Goal: Information Seeking & Learning: Learn about a topic

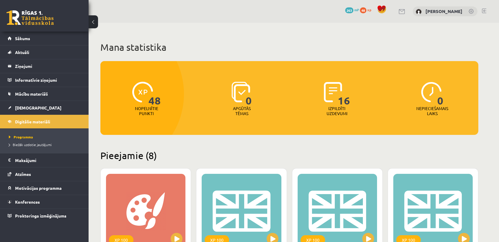
scroll to position [164, 0]
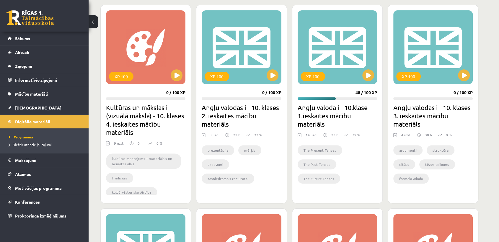
click at [489, 109] on div "Mana statistika 48 Nopelnītie punkti 0 Apgūtās tēmas 16 Izpildīti uzdevumi 0 Ne…" at bounding box center [289, 155] width 401 height 593
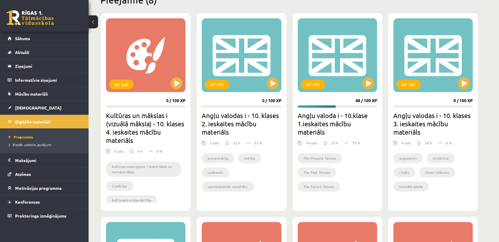
scroll to position [162, 0]
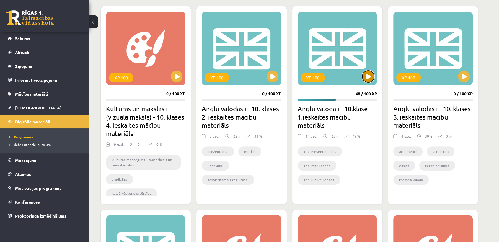
click at [371, 76] on button at bounding box center [368, 77] width 12 height 12
click at [335, 47] on div "XP 100" at bounding box center [336, 49] width 79 height 74
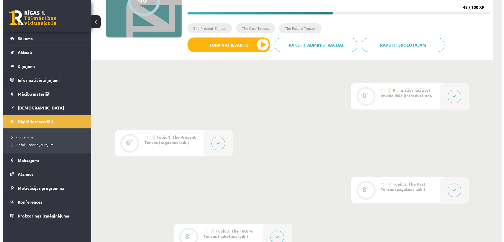
scroll to position [111, 0]
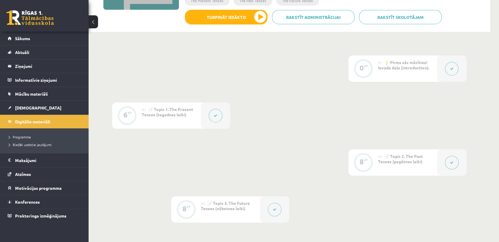
click at [175, 122] on div "#2 📝 Topic 1. The Present Tenses (tagadnes laiki)" at bounding box center [171, 115] width 59 height 26
click at [206, 118] on div at bounding box center [216, 115] width 30 height 26
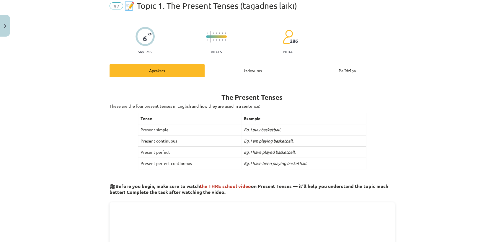
scroll to position [23, 0]
click at [273, 149] on icon "Eg. I have played basketball." at bounding box center [269, 151] width 52 height 5
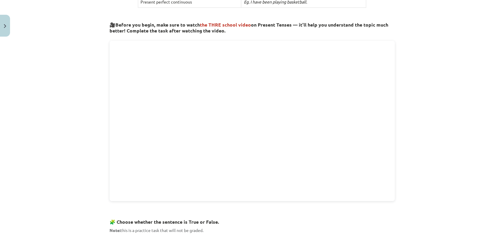
scroll to position [317, 0]
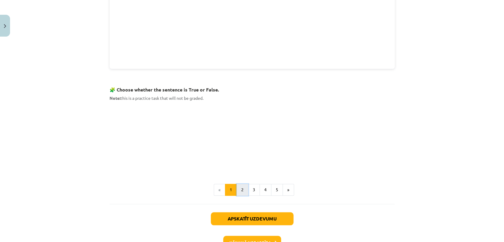
click at [242, 186] on button "2" at bounding box center [242, 190] width 12 height 12
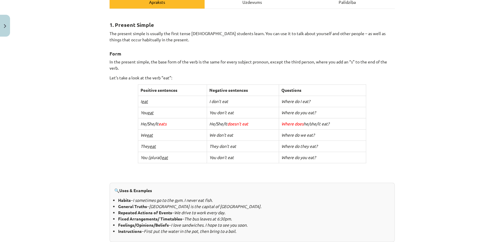
scroll to position [140, 0]
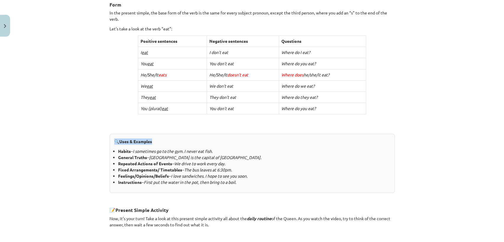
drag, startPoint x: 171, startPoint y: 148, endPoint x: 76, endPoint y: 144, distance: 94.8
click at [76, 144] on div "Mācību tēma: Angļu valoda i - 10.klase 1.ieskaites mācību materiāls #2 📝 Topic …" at bounding box center [252, 121] width 504 height 242
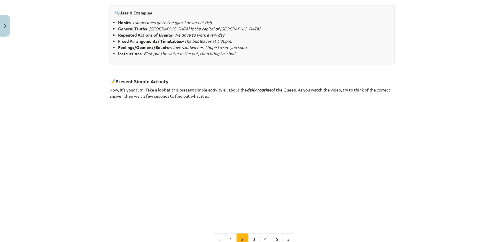
scroll to position [358, 0]
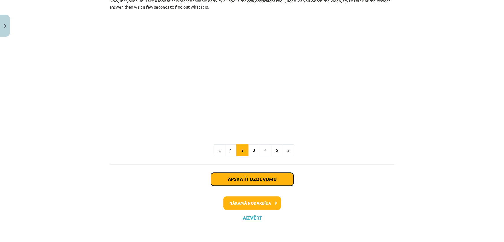
click at [233, 180] on button "Apskatīt uzdevumu" at bounding box center [252, 179] width 83 height 13
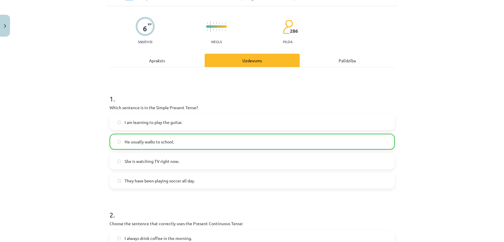
scroll to position [14, 0]
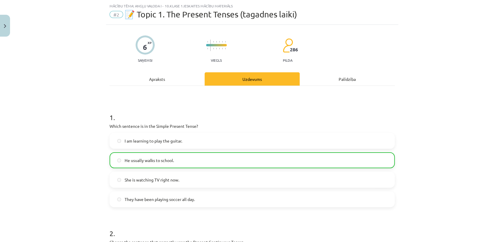
click at [175, 163] on label "He usually walks to school." at bounding box center [252, 160] width 284 height 15
click at [172, 180] on span "She is watching TV right now." at bounding box center [152, 180] width 55 height 6
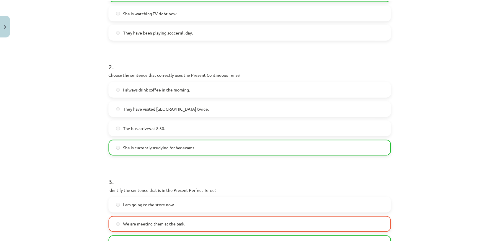
scroll to position [299, 0]
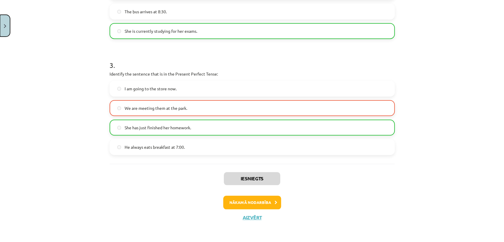
click at [4, 28] on button "Close" at bounding box center [5, 26] width 10 height 22
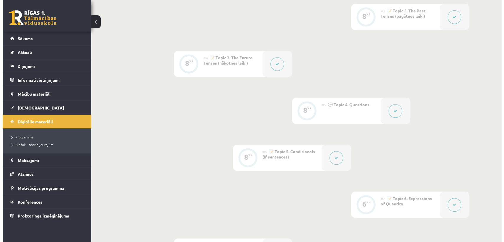
scroll to position [258, 0]
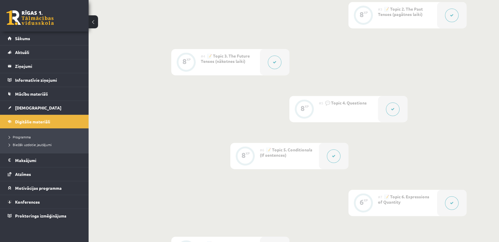
click at [394, 106] on button at bounding box center [393, 109] width 14 height 14
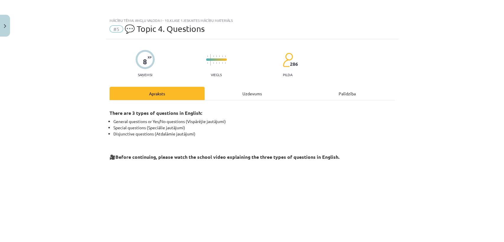
click at [262, 93] on div "Uzdevums" at bounding box center [252, 93] width 95 height 13
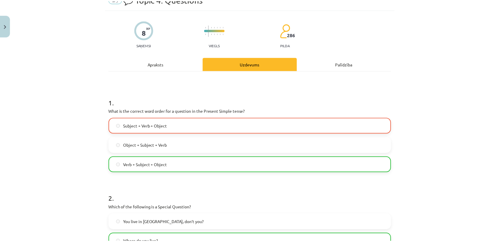
scroll to position [0, 0]
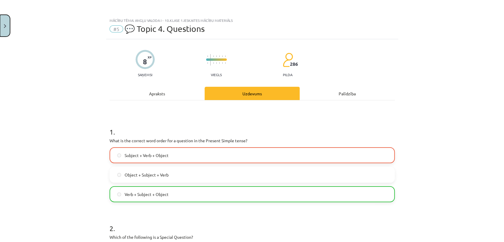
click at [1, 21] on button "Close" at bounding box center [5, 26] width 10 height 22
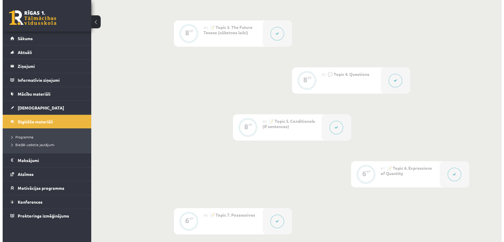
scroll to position [287, 0]
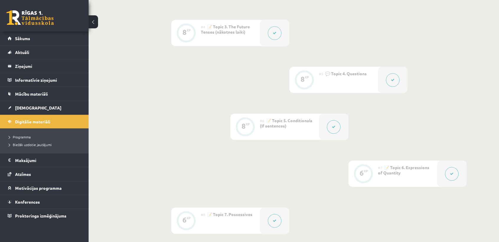
click at [330, 129] on button at bounding box center [334, 127] width 14 height 14
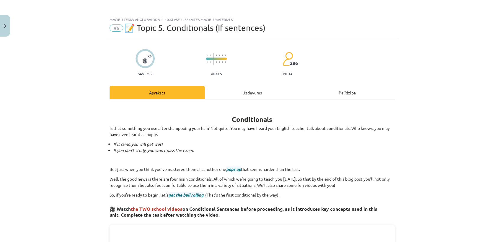
scroll to position [0, 0]
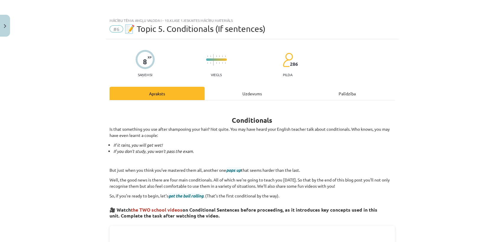
click at [274, 89] on div "Uzdevums" at bounding box center [252, 93] width 95 height 13
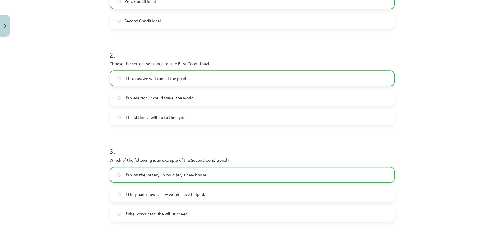
scroll to position [174, 0]
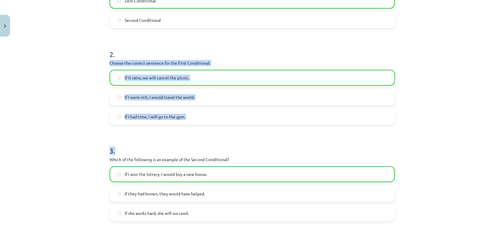
drag, startPoint x: 105, startPoint y: 61, endPoint x: 193, endPoint y: 125, distance: 108.8
click at [193, 125] on div "8 XP Saņemsi Viegls 286 pilda Apraksts Uzdevums Palīdzība 1 . Which conditional…" at bounding box center [252, 127] width 292 height 525
copy form "Choose the correct sentence for the First Conditional: If it rains, we will can…"
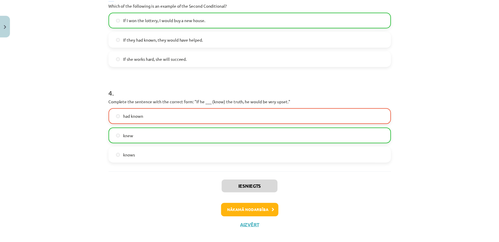
scroll to position [331, 0]
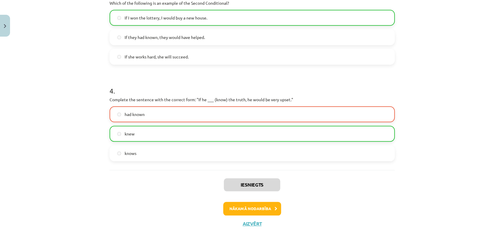
drag, startPoint x: 214, startPoint y: 126, endPoint x: 200, endPoint y: 134, distance: 16.0
click at [200, 134] on label "knew" at bounding box center [252, 133] width 284 height 15
click at [6, 28] on button "Close" at bounding box center [5, 26] width 10 height 22
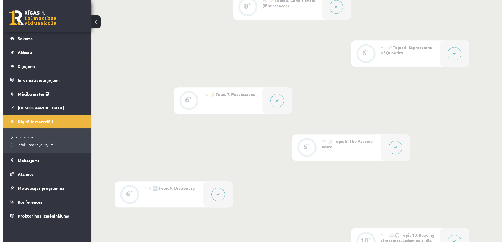
scroll to position [408, 0]
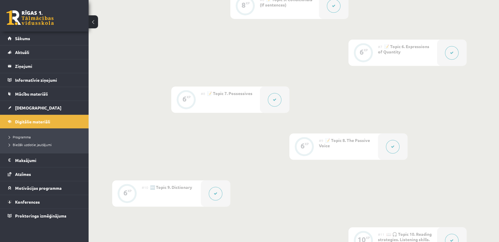
click at [450, 52] on icon at bounding box center [452, 53] width 4 height 4
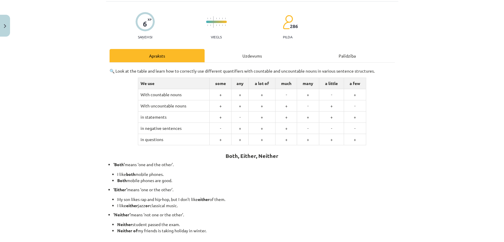
click at [243, 55] on div "Uzdevums" at bounding box center [252, 55] width 95 height 13
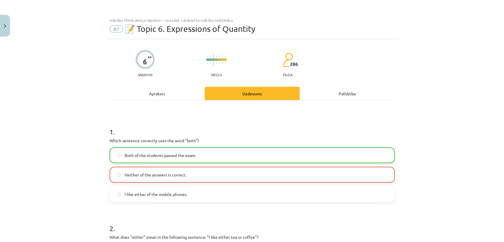
scroll to position [0, 0]
drag, startPoint x: 166, startPoint y: 30, endPoint x: 254, endPoint y: 28, distance: 88.6
click at [254, 28] on span "📝 Topic 6. Expressions of Quantity" at bounding box center [190, 29] width 131 height 10
copy span "xpressions of Quantity"
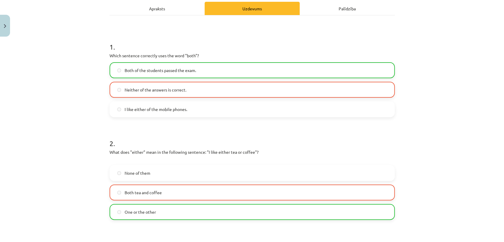
scroll to position [85, 0]
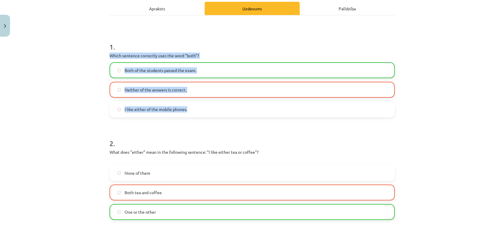
drag, startPoint x: 121, startPoint y: 58, endPoint x: 187, endPoint y: 104, distance: 81.4
click at [187, 104] on div "6 XP Saņemsi Viegls 286 pilda Apraksts Uzdevums Palīdzība 1 . Which sentence co…" at bounding box center [252, 171] width 292 height 435
copy div "Which sentence correctly uses the word "both"? Both of the students passed the …"
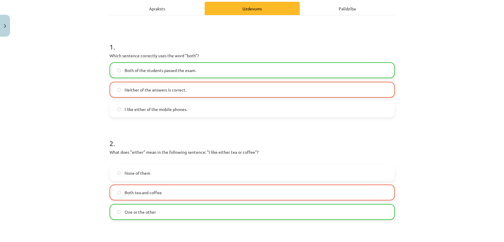
click at [76, 142] on div "Mācību tēma: Angļu valoda i - 10.klase 1.ieskaites mācību materiāls #7 📝 Topic …" at bounding box center [252, 121] width 504 height 242
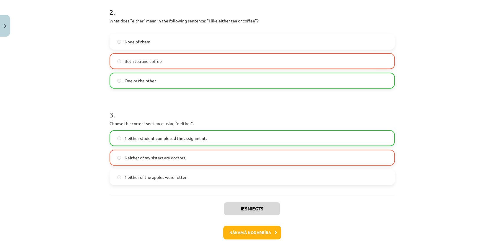
scroll to position [234, 0]
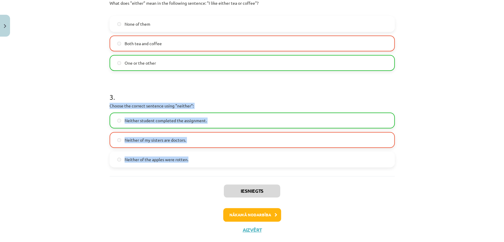
drag, startPoint x: 107, startPoint y: 104, endPoint x: 203, endPoint y: 163, distance: 112.9
click at [203, 163] on div "6 XP Saņemsi Viegls 286 pilda Apraksts Uzdevums Palīdzība 1 . Which sentence co…" at bounding box center [252, 22] width 292 height 435
copy div "Choose the correct sentence using "neither": Neither student completed the assi…"
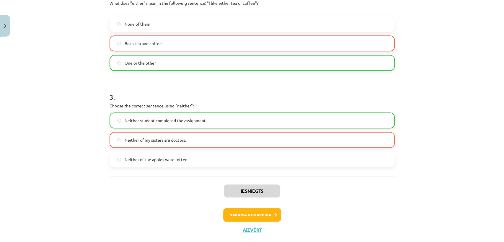
click at [359, 39] on label "Both tea and coffee" at bounding box center [252, 43] width 284 height 15
click at [2, 30] on button "Close" at bounding box center [5, 26] width 10 height 22
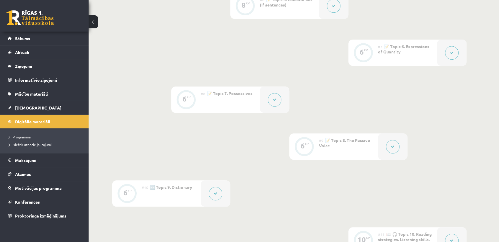
click at [272, 104] on button at bounding box center [275, 100] width 14 height 14
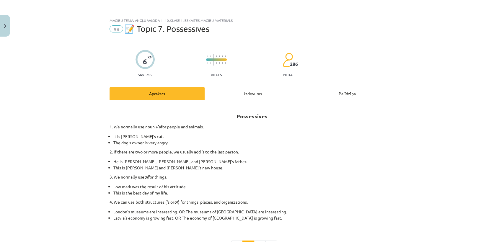
click at [270, 96] on div "Uzdevums" at bounding box center [252, 93] width 95 height 13
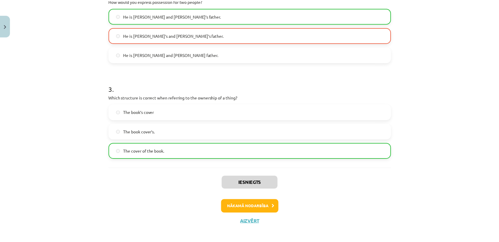
scroll to position [238, 0]
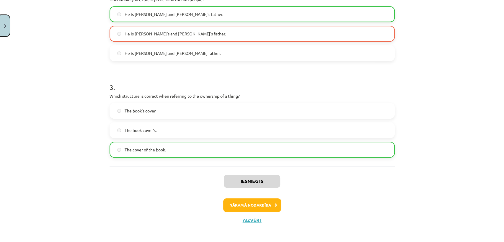
click at [8, 30] on button "Close" at bounding box center [5, 26] width 10 height 22
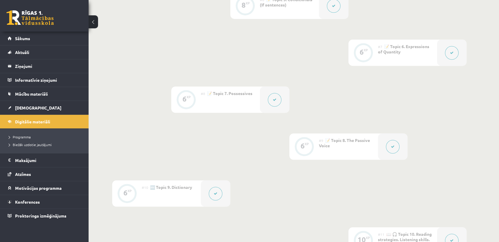
drag, startPoint x: 285, startPoint y: 130, endPoint x: 345, endPoint y: 122, distance: 59.9
click at [345, 122] on div "0 XP #1 💡 Pirms sāc mācīties! Ievada daļa (introduction). 6 XP #2 📝 Topic 1. Th…" at bounding box center [289, 76] width 354 height 636
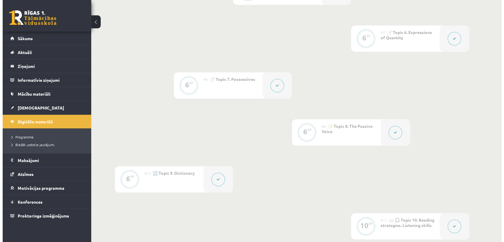
scroll to position [423, 0]
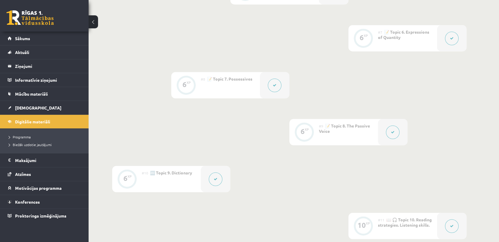
click at [391, 124] on div at bounding box center [393, 132] width 30 height 26
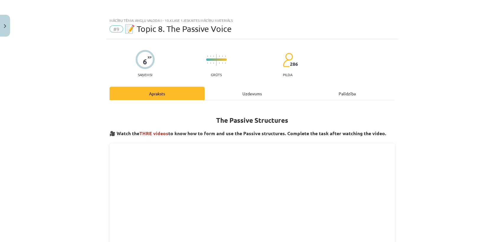
click at [246, 93] on div "Uzdevums" at bounding box center [252, 93] width 95 height 13
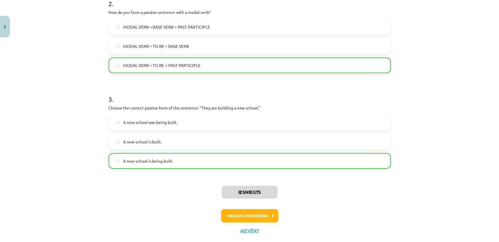
scroll to position [240, 0]
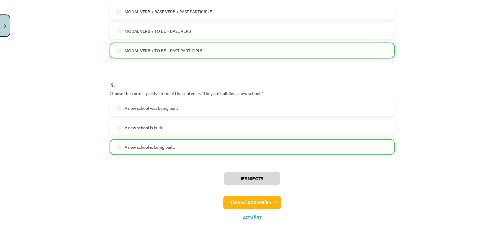
click at [1, 20] on button "Close" at bounding box center [5, 26] width 10 height 22
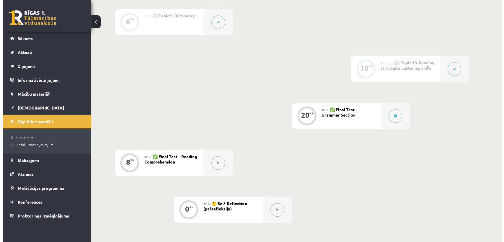
scroll to position [581, 0]
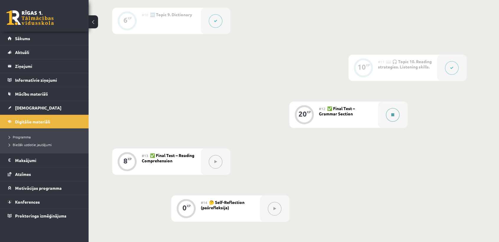
click at [397, 116] on button at bounding box center [393, 115] width 14 height 14
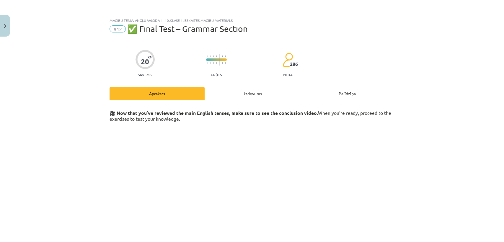
scroll to position [61, 0]
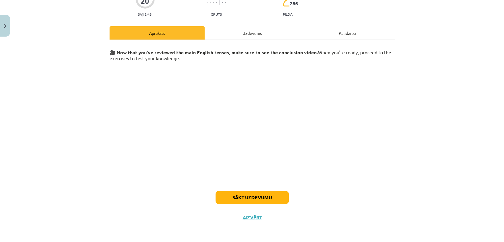
click at [233, 28] on div "Uzdevums" at bounding box center [252, 32] width 95 height 13
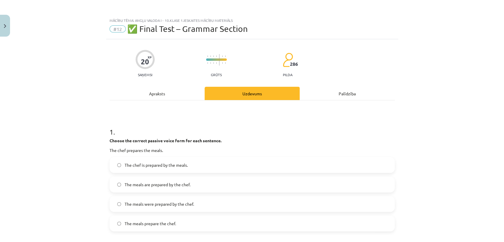
scroll to position [100, 0]
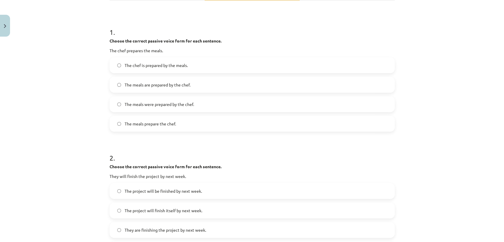
click at [136, 90] on label "The meals are prepared by the chef." at bounding box center [252, 84] width 284 height 15
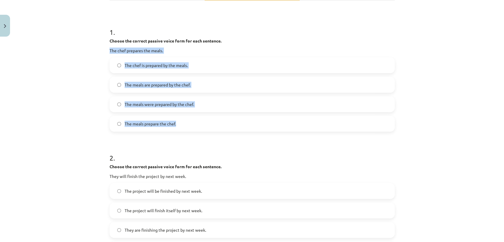
drag, startPoint x: 99, startPoint y: 47, endPoint x: 184, endPoint y: 121, distance: 112.7
click at [184, 121] on div "Mācību tēma: Angļu valoda i - 10.klase 1.ieskaites mācību materiāls #12 ✅ Final…" at bounding box center [252, 121] width 504 height 242
copy div "The chef prepares the meals. The chef is prepared by the meals. The meals are p…"
click at [83, 48] on div "Mācību tēma: Angļu valoda i - 10.klase 1.ieskaites mācību materiāls #12 ✅ Final…" at bounding box center [252, 121] width 504 height 242
drag, startPoint x: 103, startPoint y: 38, endPoint x: 175, endPoint y: 119, distance: 108.5
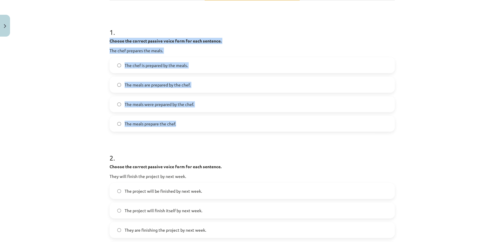
click at [175, 119] on div "Mācību tēma: Angļu valoda i - 10.klase 1.ieskaites mācību materiāls #12 ✅ Final…" at bounding box center [252, 121] width 504 height 242
copy div "Choose the correct passive voice form for each sentence. The chef prepares the …"
click at [58, 115] on div "Mācību tēma: Angļu valoda i - 10.klase 1.ieskaites mācību materiāls #12 ✅ Final…" at bounding box center [252, 121] width 504 height 242
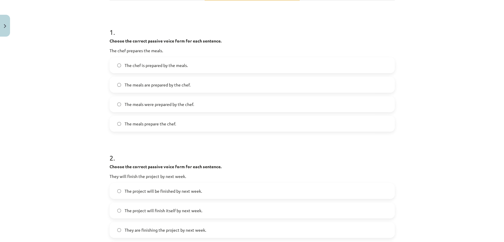
click at [89, 129] on div "Mācību tēma: Angļu valoda i - 10.klase 1.ieskaites mācību materiāls #12 ✅ Final…" at bounding box center [252, 121] width 504 height 242
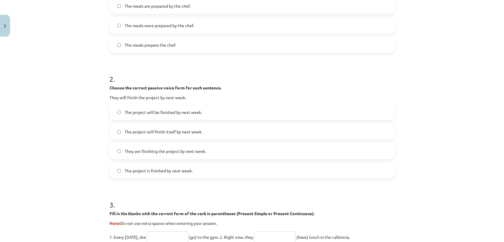
scroll to position [180, 0]
click at [176, 105] on label "The project will be finished by next week." at bounding box center [252, 111] width 284 height 15
click at [147, 129] on span "The project will finish itself by next week." at bounding box center [164, 130] width 78 height 6
click at [139, 109] on span "The project will be finished by next week." at bounding box center [163, 111] width 77 height 6
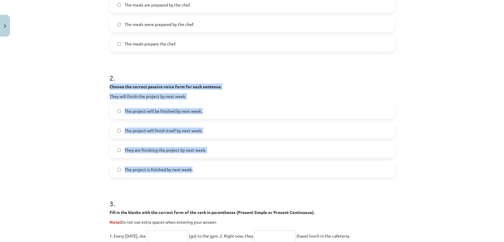
drag, startPoint x: 103, startPoint y: 82, endPoint x: 201, endPoint y: 165, distance: 127.9
click at [201, 165] on div "20 XP Saņemsi Grūts 286 pilda Apraksts Uzdevums Palīdzība 1 . Choose the correc…" at bounding box center [252, 195] width 292 height 671
copy div "Choose the correct passive voice form for each sentence. They will finish the p…"
click at [54, 141] on div "Mācību tēma: Angļu valoda i - 10.klase 1.ieskaites mācību materiāls #12 ✅ Final…" at bounding box center [252, 121] width 504 height 242
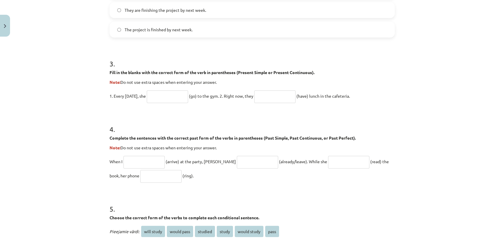
scroll to position [321, 0]
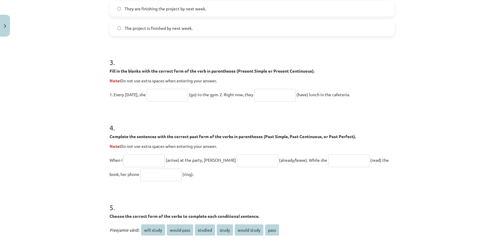
click at [177, 98] on input "text" at bounding box center [167, 95] width 41 height 13
type input "****"
click at [270, 95] on input "text" at bounding box center [274, 95] width 41 height 13
type input "**********"
drag, startPoint x: 104, startPoint y: 69, endPoint x: 362, endPoint y: 91, distance: 258.9
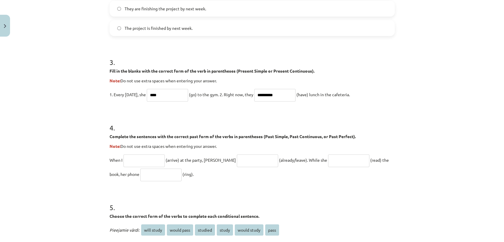
click at [362, 91] on div "**********" at bounding box center [252, 53] width 292 height 671
copy div "Fill in the blanks with the correct form of the verb in parentheses (Present Si…"
click at [72, 108] on div "**********" at bounding box center [252, 121] width 504 height 242
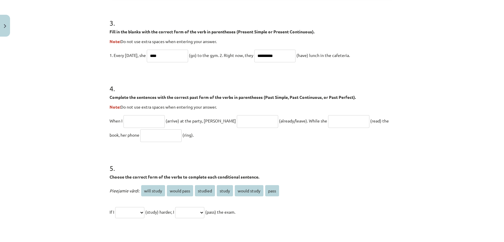
scroll to position [365, 0]
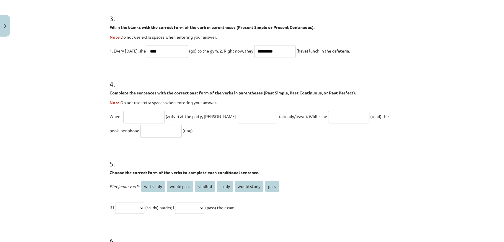
click at [136, 118] on input "text" at bounding box center [143, 117] width 41 height 13
type input "*******"
click at [238, 115] on input "text" at bounding box center [257, 117] width 41 height 13
type input "**********"
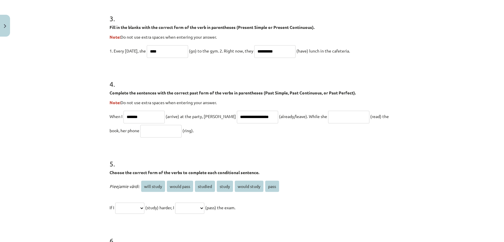
click at [328, 117] on input "text" at bounding box center [348, 117] width 41 height 13
type input "**********"
click at [144, 132] on input "text" at bounding box center [160, 131] width 41 height 13
type input "****"
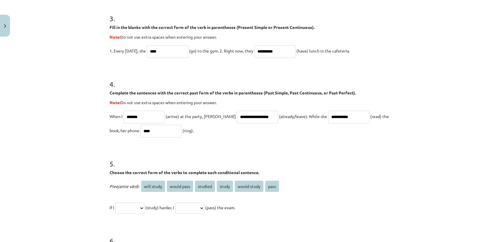
drag, startPoint x: 144, startPoint y: 117, endPoint x: 183, endPoint y: 131, distance: 41.5
click at [183, 131] on div "**********" at bounding box center [252, 9] width 292 height 671
copy p "When I (arrive) at the party, John (already/leave). While she (read) the book, …"
click at [384, 131] on p "**********" at bounding box center [251, 123] width 285 height 28
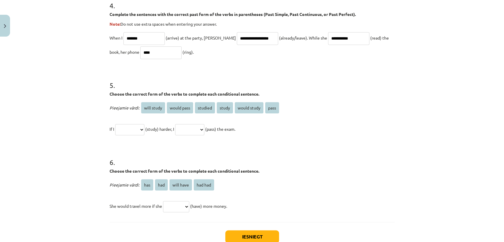
scroll to position [483, 0]
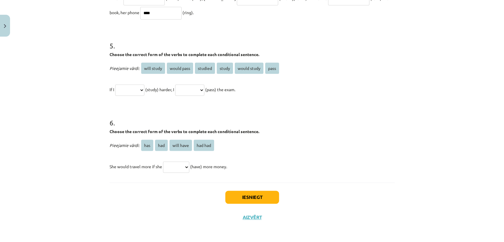
click at [138, 91] on select "**********" at bounding box center [129, 89] width 29 height 11
select select "**********"
click at [115, 84] on select "**********" at bounding box center [129, 89] width 29 height 11
click at [204, 89] on select "**********" at bounding box center [189, 89] width 29 height 11
click at [242, 112] on h1 "6 ." at bounding box center [251, 117] width 285 height 18
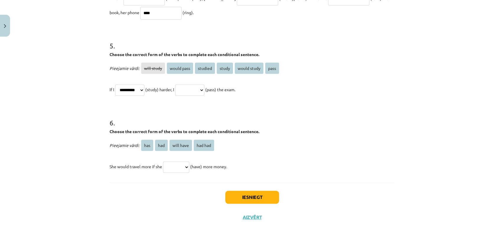
drag, startPoint x: 185, startPoint y: 71, endPoint x: 173, endPoint y: 111, distance: 42.1
click at [173, 111] on h1 "6 ." at bounding box center [251, 117] width 285 height 18
click at [172, 67] on span "would pass" at bounding box center [180, 68] width 26 height 11
click at [204, 90] on select "**********" at bounding box center [189, 89] width 29 height 11
select select "**********"
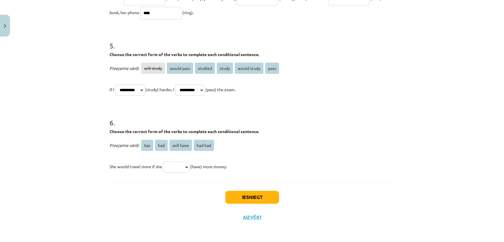
click at [182, 84] on select "**********" at bounding box center [189, 89] width 29 height 11
click at [139, 86] on select "**********" at bounding box center [129, 89] width 29 height 11
click at [115, 84] on select "**********" at bounding box center [129, 89] width 29 height 11
click at [139, 95] on p "**********" at bounding box center [251, 89] width 285 height 14
click at [142, 93] on select "**********" at bounding box center [129, 89] width 29 height 11
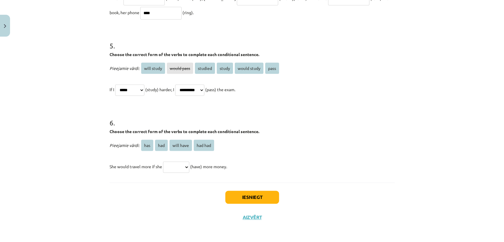
click at [115, 84] on select "**********" at bounding box center [129, 89] width 29 height 11
drag, startPoint x: 132, startPoint y: 92, endPoint x: 125, endPoint y: 94, distance: 6.4
click at [125, 94] on select "**********" at bounding box center [129, 89] width 29 height 11
select select "**********"
click at [115, 84] on select "**********" at bounding box center [129, 89] width 29 height 11
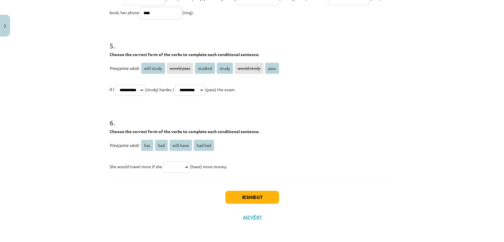
click at [204, 87] on select "**********" at bounding box center [189, 89] width 29 height 11
click at [249, 109] on h1 "6 ." at bounding box center [251, 117] width 285 height 18
drag, startPoint x: 229, startPoint y: 121, endPoint x: 229, endPoint y: 118, distance: 3.3
click at [229, 118] on h1 "6 ." at bounding box center [251, 117] width 285 height 18
drag, startPoint x: 292, startPoint y: 71, endPoint x: 232, endPoint y: 91, distance: 62.3
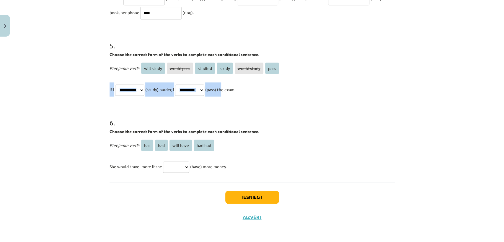
click at [232, 91] on div "**********" at bounding box center [251, 78] width 285 height 35
click at [184, 167] on select "*** *** ********* *******" at bounding box center [176, 166] width 26 height 11
select select "***"
click at [163, 161] on select "*** *** ********* *******" at bounding box center [176, 166] width 26 height 11
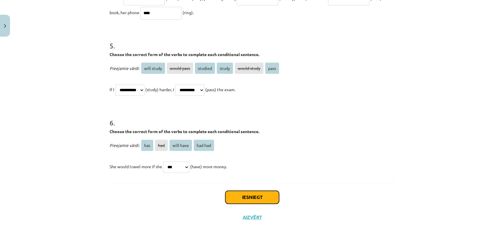
click at [244, 198] on button "Iesniegt" at bounding box center [252, 197] width 54 height 13
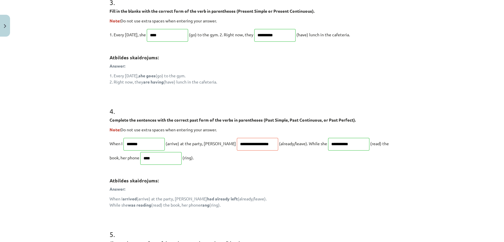
scroll to position [437, 0]
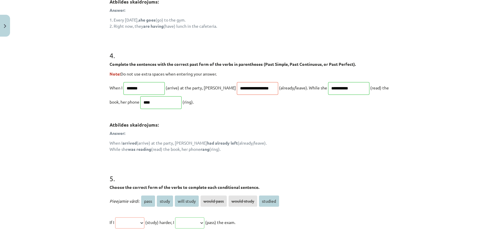
click at [258, 97] on p "**********" at bounding box center [251, 95] width 285 height 28
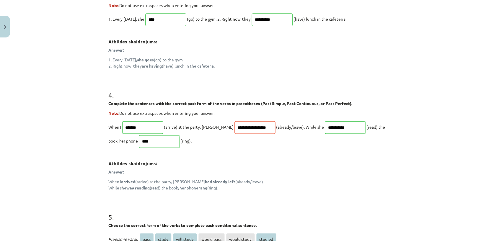
scroll to position [588, 0]
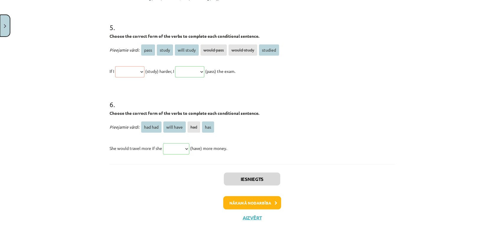
click at [3, 27] on button "Close" at bounding box center [5, 26] width 10 height 22
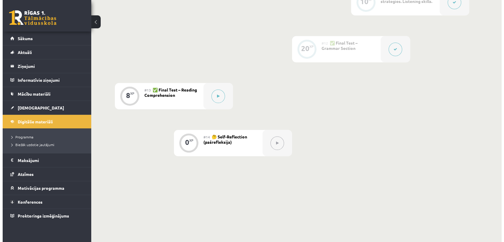
scroll to position [643, 0]
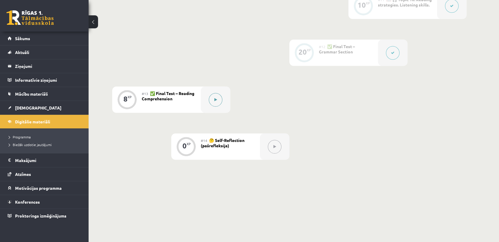
click at [219, 99] on button at bounding box center [216, 100] width 14 height 14
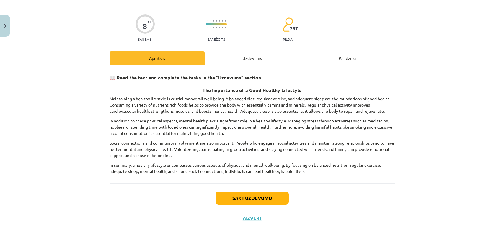
click at [258, 55] on div "Uzdevums" at bounding box center [252, 57] width 95 height 13
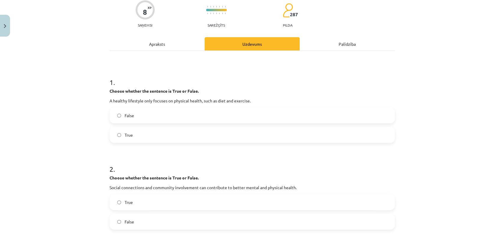
scroll to position [51, 0]
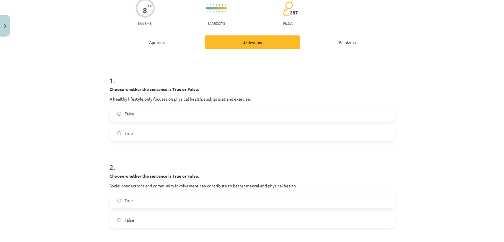
click at [169, 47] on div "Apraksts" at bounding box center [156, 41] width 95 height 13
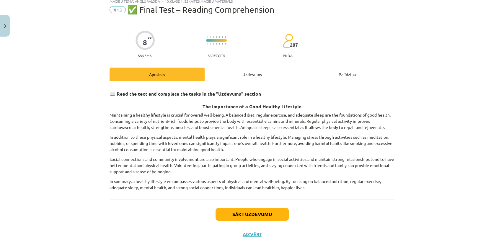
scroll to position [14, 0]
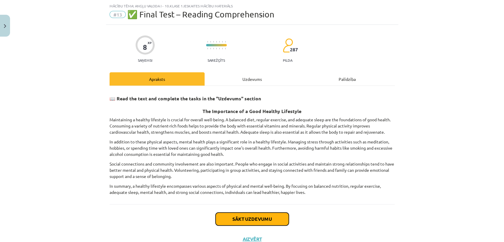
click at [237, 222] on button "Sākt uzdevumu" at bounding box center [251, 218] width 73 height 13
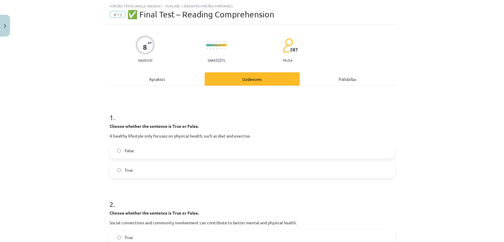
scroll to position [69, 0]
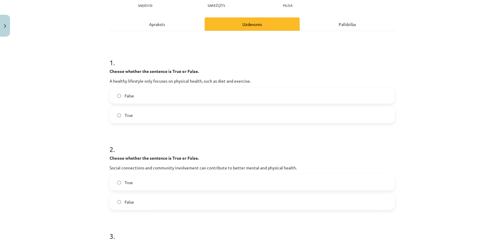
click at [118, 117] on label "True" at bounding box center [252, 115] width 284 height 15
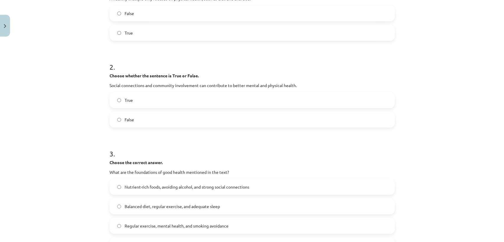
scroll to position [164, 0]
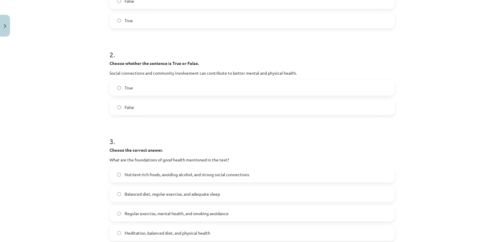
click at [135, 91] on label "True" at bounding box center [252, 87] width 284 height 15
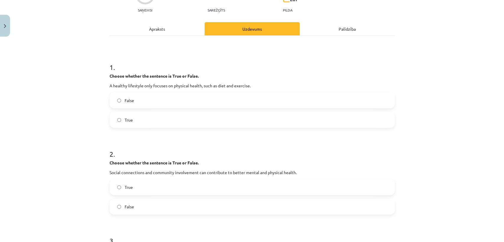
scroll to position [66, 0]
click at [140, 97] on label "False" at bounding box center [252, 99] width 284 height 15
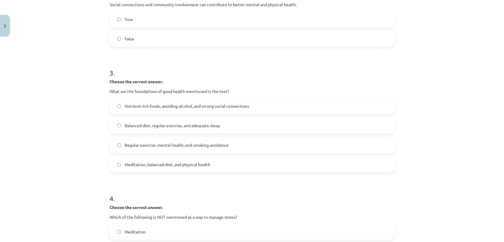
scroll to position [249, 0]
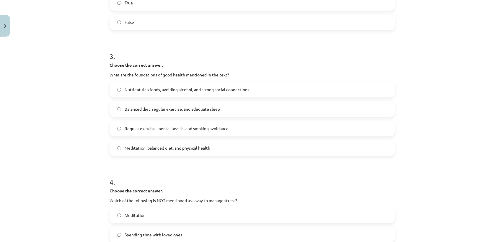
click at [134, 112] on label "Balanced diet, regular exercise, and adequate sleep" at bounding box center [252, 109] width 284 height 15
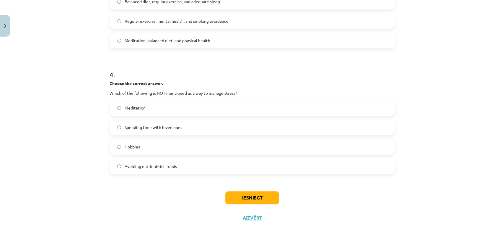
scroll to position [357, 0]
click at [125, 169] on label "Avoiding nutrient-rich foods" at bounding box center [252, 165] width 284 height 15
click at [238, 192] on button "Iesniegt" at bounding box center [252, 197] width 54 height 13
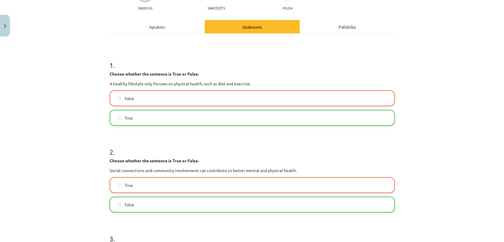
scroll to position [67, 0]
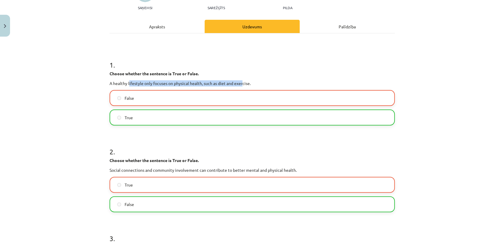
drag, startPoint x: 126, startPoint y: 84, endPoint x: 241, endPoint y: 86, distance: 115.7
click at [241, 86] on p "A healthy lifestyle only focuses on physical health, such as diet and exercise." at bounding box center [251, 83] width 285 height 6
click at [273, 81] on p "A healthy lifestyle only focuses on physical health, such as diet and exercise." at bounding box center [251, 83] width 285 height 6
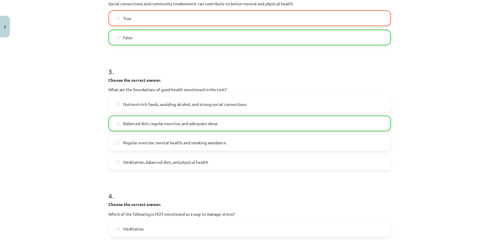
scroll to position [376, 0]
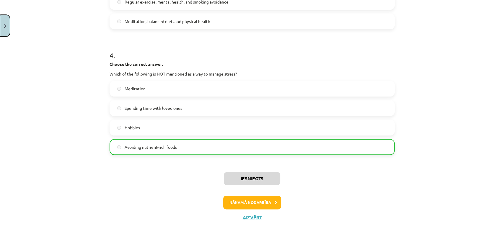
click at [5, 32] on button "Close" at bounding box center [5, 26] width 10 height 22
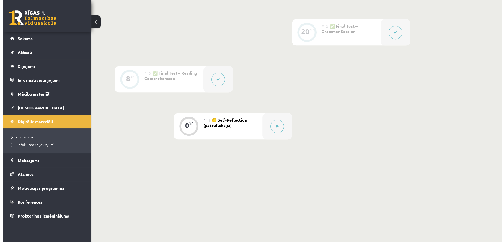
scroll to position [637, 0]
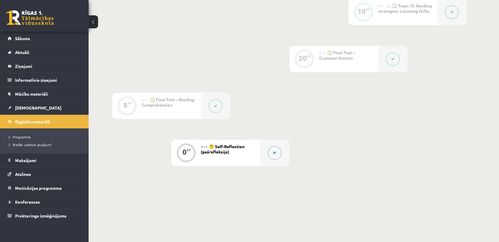
click at [277, 151] on button at bounding box center [275, 153] width 14 height 14
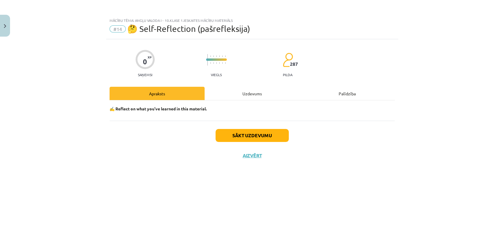
click at [241, 96] on div "Uzdevums" at bounding box center [252, 93] width 95 height 13
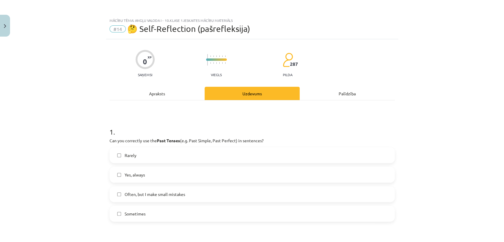
scroll to position [52, 0]
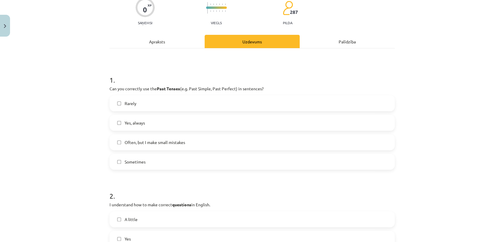
click at [149, 142] on span "Often, but I make small mistakes" at bounding box center [155, 142] width 61 height 6
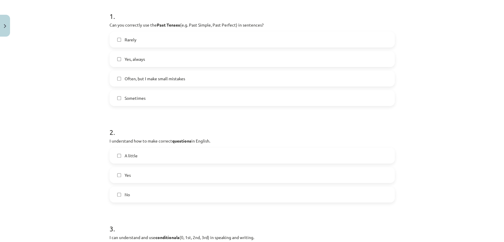
scroll to position [136, 0]
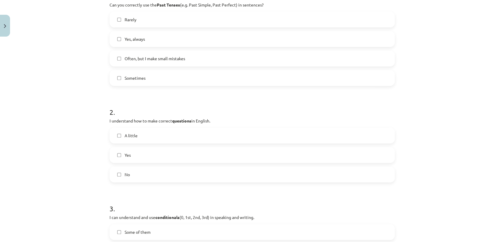
click at [127, 157] on span "Yes" at bounding box center [128, 155] width 6 height 6
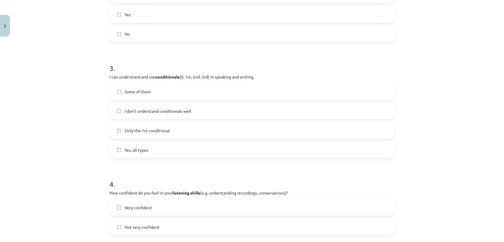
scroll to position [283, 0]
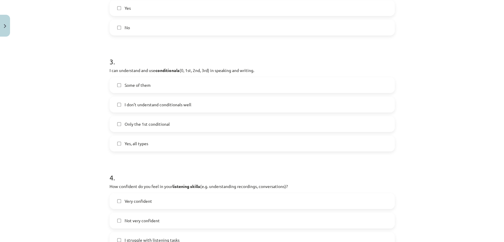
click at [150, 88] on label "Some of them" at bounding box center [252, 85] width 284 height 15
click at [136, 140] on span "Yes, all types" at bounding box center [137, 143] width 24 height 6
click at [134, 80] on label "Some of them" at bounding box center [252, 85] width 284 height 15
click at [133, 144] on span "Yes, all types" at bounding box center [137, 143] width 24 height 6
click at [127, 142] on span "Yes, all types" at bounding box center [137, 143] width 24 height 6
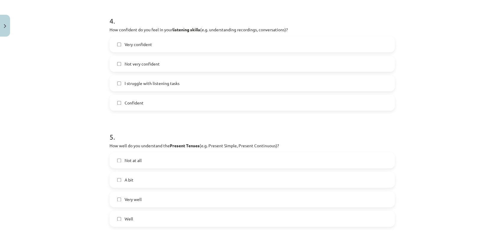
scroll to position [381, 0]
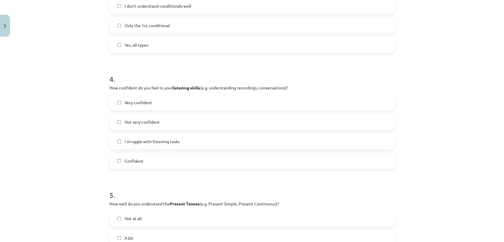
click at [130, 162] on span "Confident" at bounding box center [134, 161] width 19 height 6
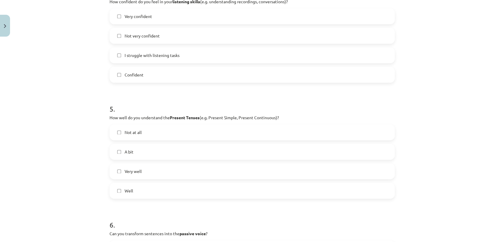
scroll to position [508, 0]
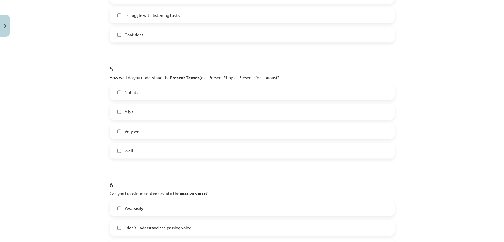
click at [128, 154] on label "Well" at bounding box center [252, 150] width 284 height 15
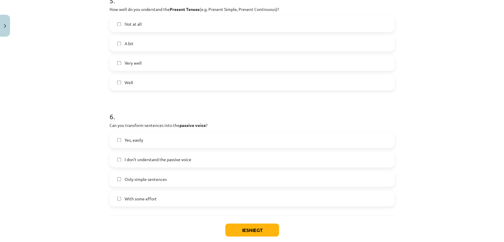
click at [67, 162] on div "Mācību tēma: Angļu valoda i - 10.klase 1.ieskaites mācību materiāls #14 🤔 Self-…" at bounding box center [252, 121] width 504 height 242
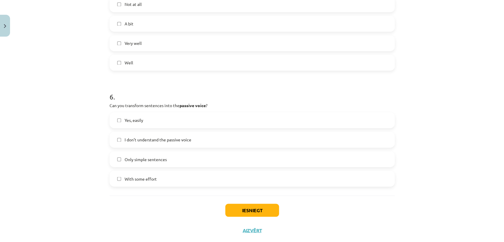
scroll to position [609, 0]
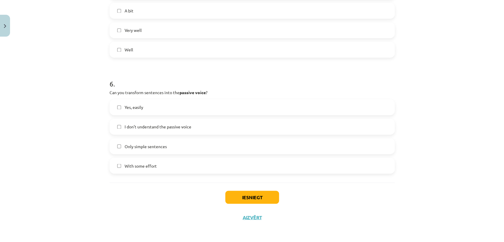
click at [141, 110] on label "Yes, easily" at bounding box center [252, 107] width 284 height 15
click at [227, 194] on button "Iesniegt" at bounding box center [252, 197] width 54 height 13
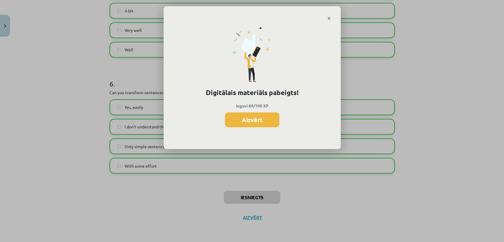
scroll to position [636, 0]
click at [241, 123] on button "Aizvērt" at bounding box center [252, 119] width 54 height 15
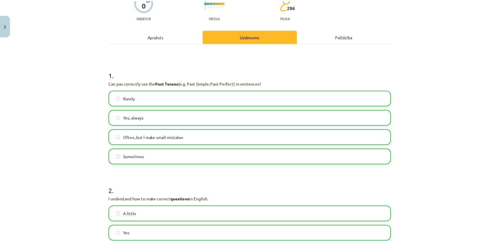
scroll to position [0, 0]
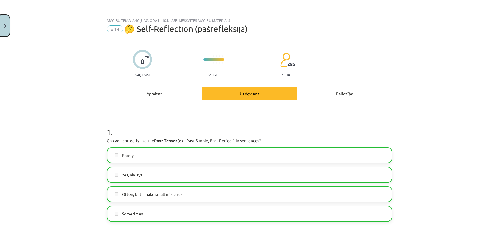
click at [5, 23] on button "Close" at bounding box center [5, 26] width 10 height 22
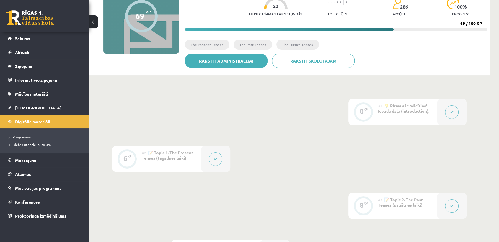
scroll to position [1, 0]
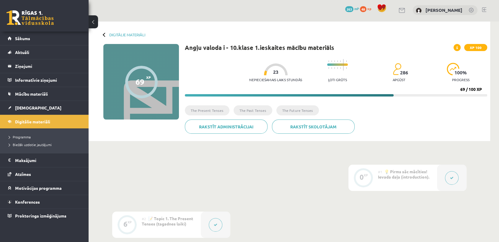
click at [104, 35] on div at bounding box center [105, 34] width 4 height 4
click at [117, 33] on link "Digitālie materiāli" at bounding box center [127, 34] width 36 height 4
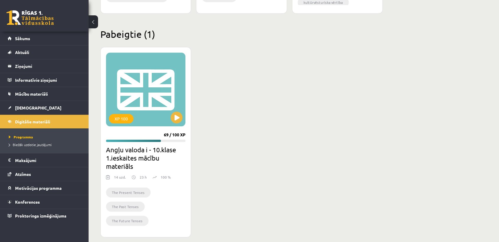
scroll to position [564, 0]
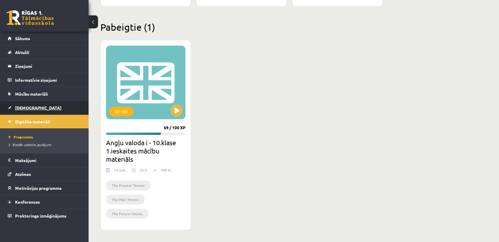
click at [46, 108] on link "[DEMOGRAPHIC_DATA]" at bounding box center [44, 108] width 73 height 14
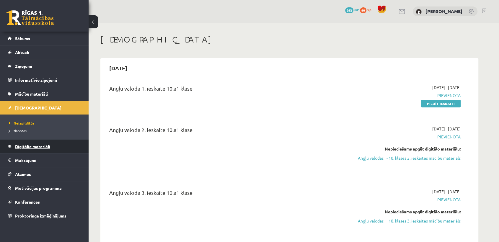
click at [43, 144] on span "Digitālie materiāli" at bounding box center [32, 146] width 35 height 5
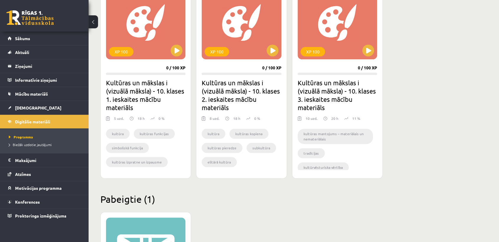
scroll to position [564, 0]
